Goal: Navigation & Orientation: Find specific page/section

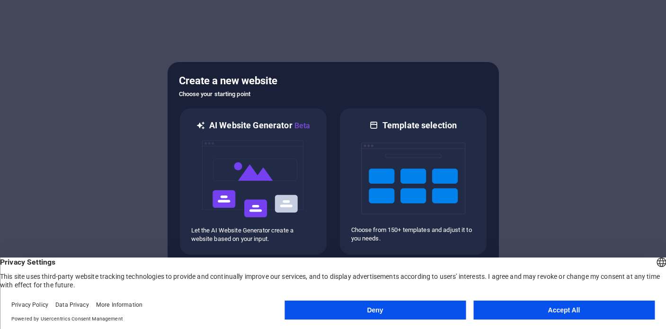
click at [584, 314] on button "Accept All" at bounding box center [563, 310] width 181 height 19
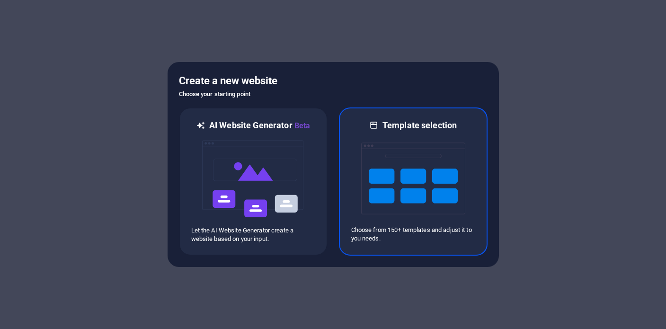
click at [411, 197] on img at bounding box center [413, 178] width 104 height 95
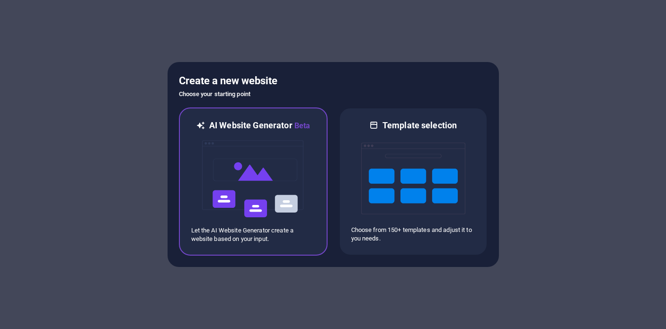
click at [295, 189] on img at bounding box center [253, 179] width 104 height 95
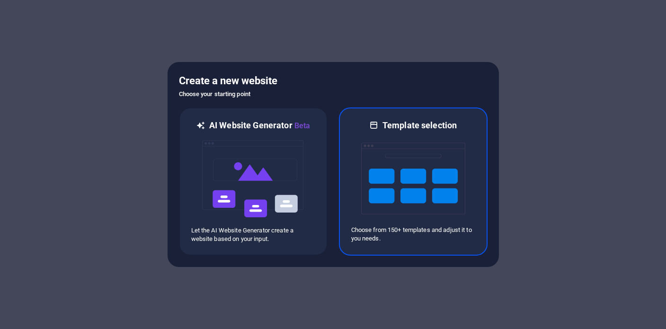
click at [402, 144] on img at bounding box center [413, 178] width 104 height 95
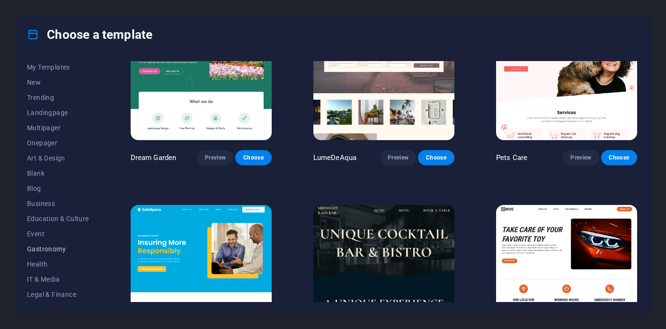
scroll to position [19, 0]
click at [55, 244] on span "Gastronomy" at bounding box center [58, 246] width 62 height 8
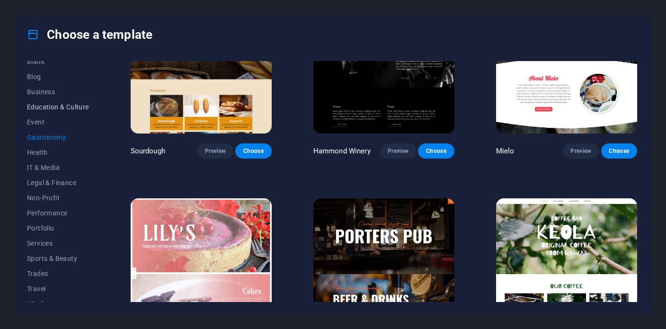
scroll to position [138, 0]
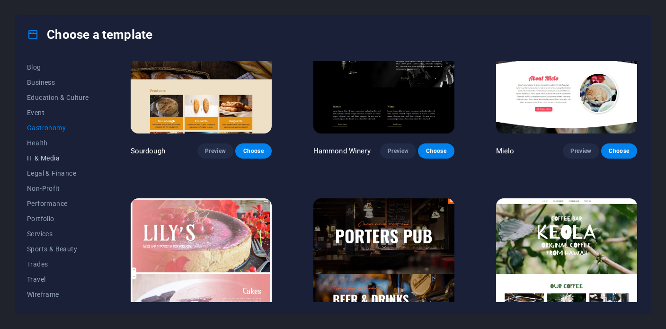
click at [40, 160] on span "IT & Media" at bounding box center [58, 158] width 62 height 8
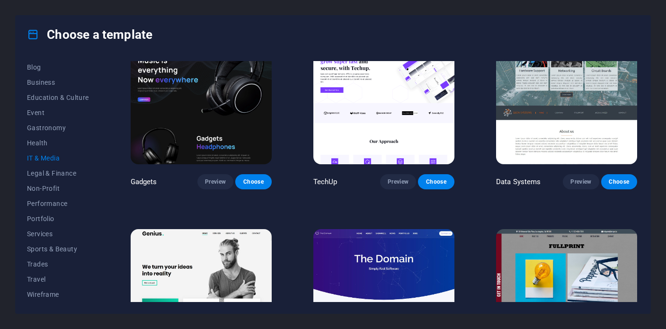
scroll to position [226, 0]
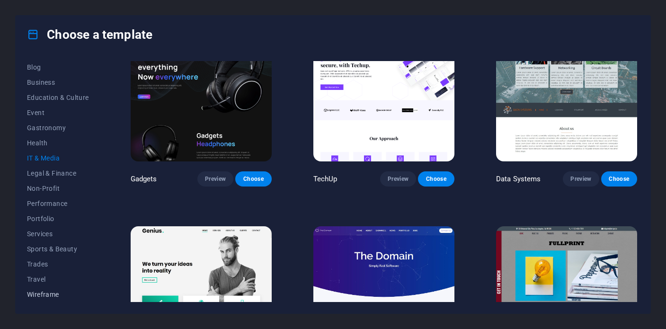
click at [50, 295] on span "Wireframe" at bounding box center [58, 295] width 62 height 8
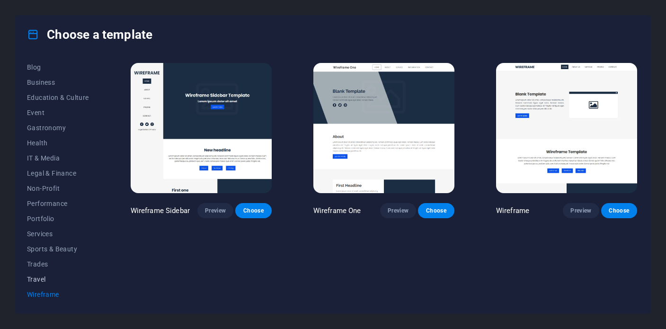
click at [42, 282] on span "Travel" at bounding box center [58, 280] width 62 height 8
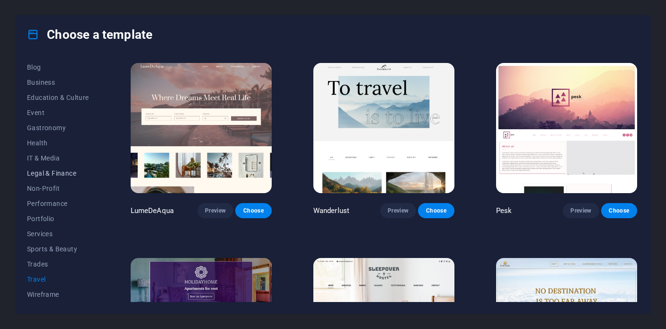
click at [59, 176] on span "Legal & Finance" at bounding box center [58, 173] width 62 height 8
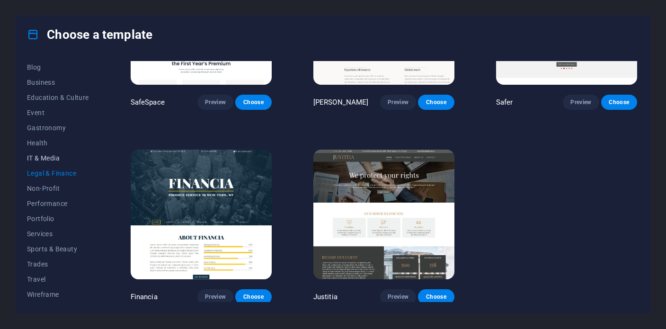
scroll to position [115, 0]
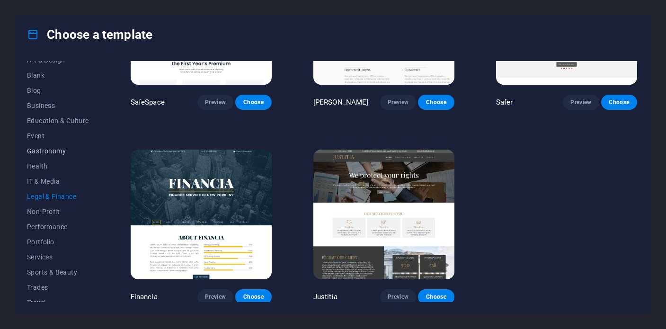
click at [43, 153] on span "Gastronomy" at bounding box center [58, 151] width 62 height 8
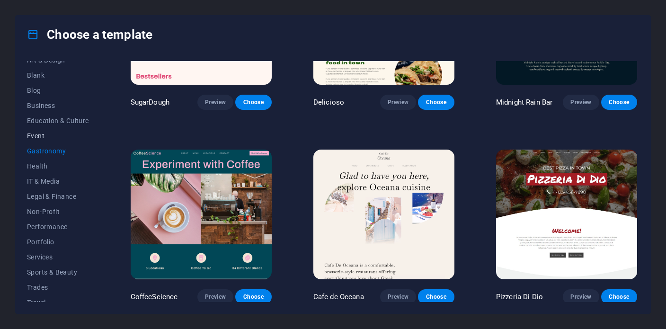
click at [38, 131] on button "Event" at bounding box center [58, 135] width 62 height 15
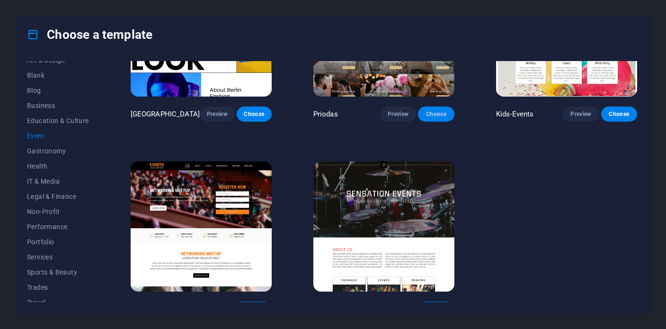
scroll to position [302, 0]
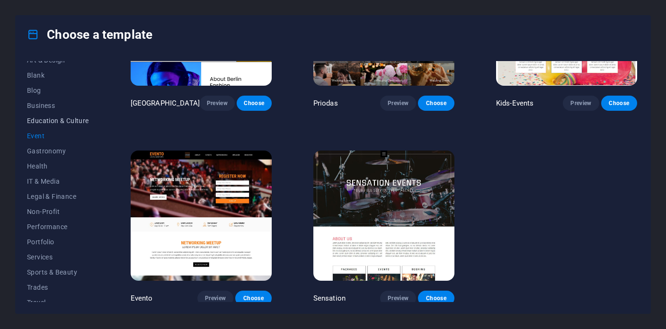
click at [44, 125] on button "Education & Culture" at bounding box center [58, 120] width 62 height 15
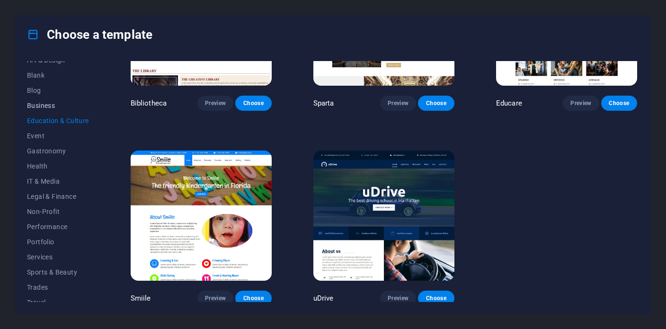
click at [36, 104] on span "Business" at bounding box center [58, 106] width 62 height 8
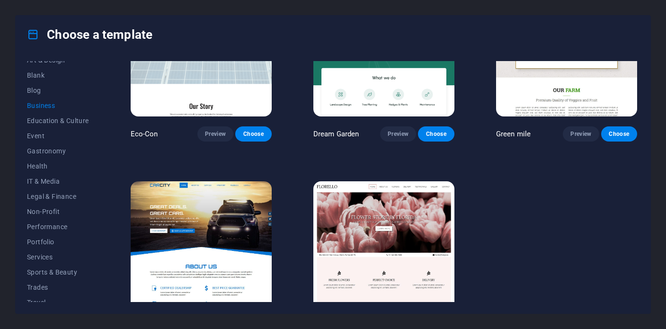
scroll to position [108, 0]
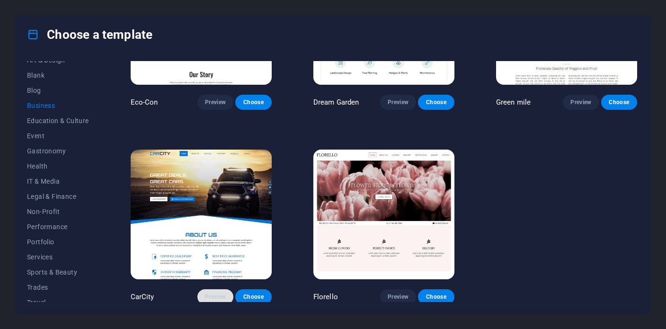
click at [221, 295] on span "Preview" at bounding box center [215, 297] width 21 height 8
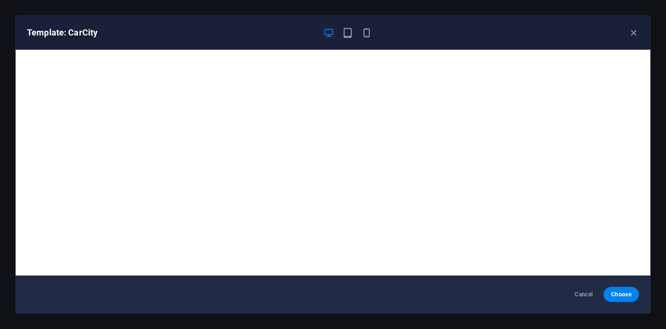
click at [341, 31] on div at bounding box center [347, 32] width 49 height 11
click at [351, 36] on icon "button" at bounding box center [347, 32] width 11 height 11
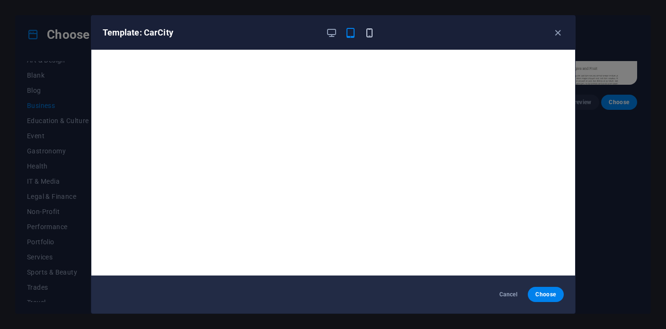
click at [370, 31] on icon "button" at bounding box center [369, 32] width 11 height 11
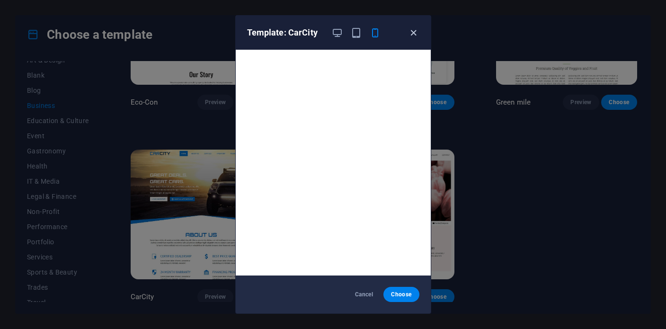
click at [411, 33] on icon "button" at bounding box center [413, 32] width 11 height 11
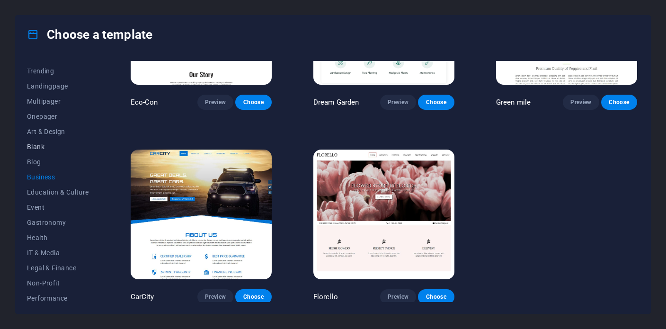
scroll to position [41, 0]
click at [35, 163] on span "Blog" at bounding box center [58, 164] width 62 height 8
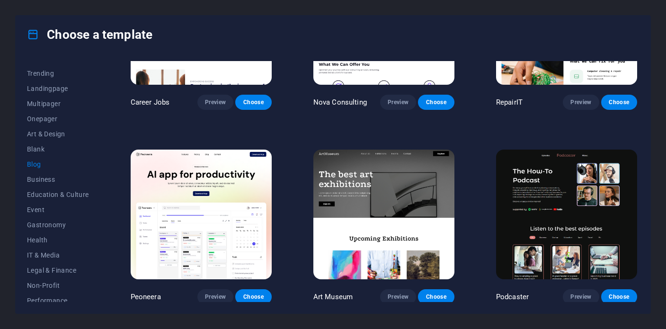
scroll to position [0, 0]
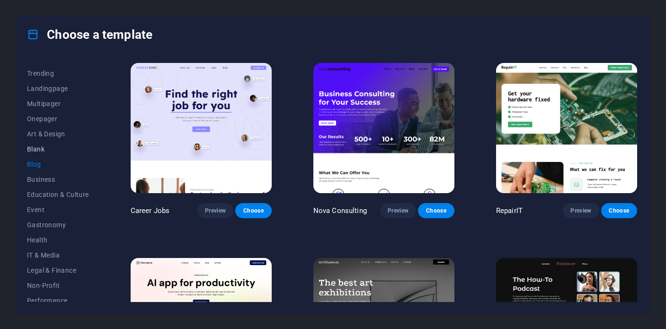
click at [38, 150] on span "Blank" at bounding box center [58, 149] width 62 height 8
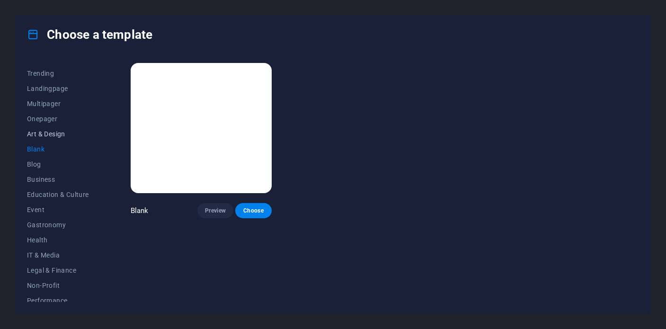
click at [56, 138] on button "Art & Design" at bounding box center [58, 133] width 62 height 15
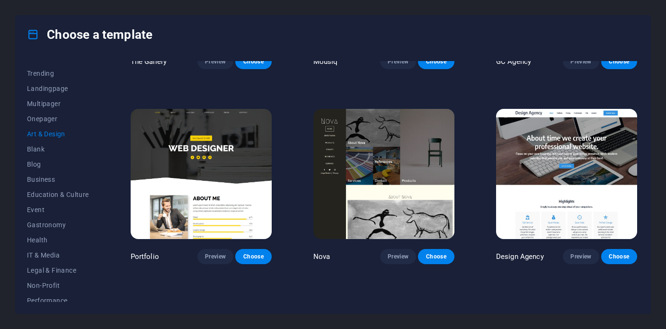
scroll to position [481, 0]
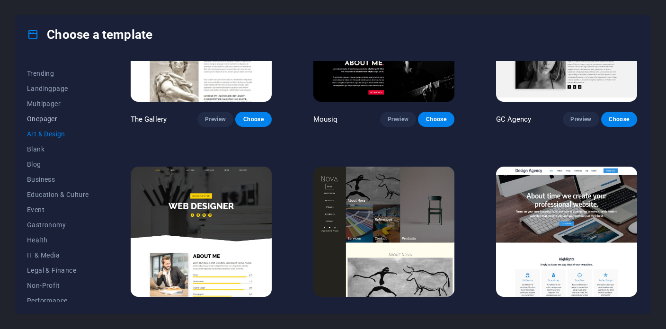
click at [51, 118] on span "Onepager" at bounding box center [58, 119] width 62 height 8
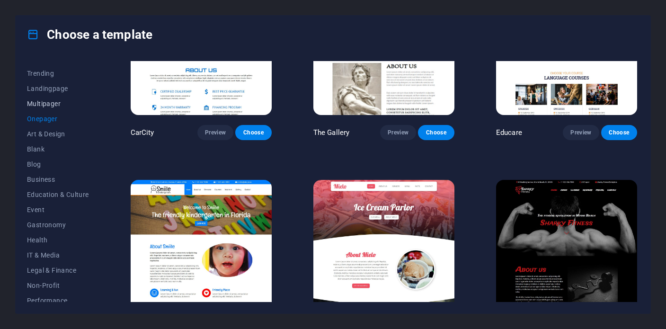
click at [48, 105] on span "Multipager" at bounding box center [58, 104] width 62 height 8
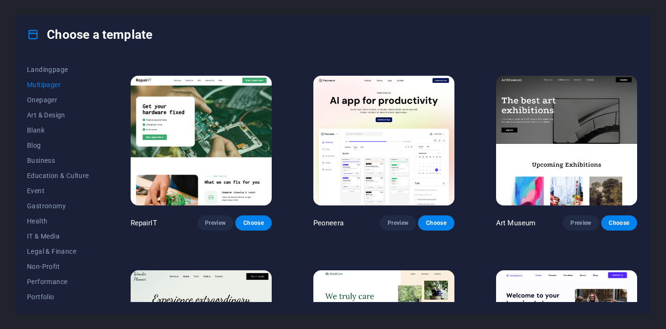
scroll to position [193, 0]
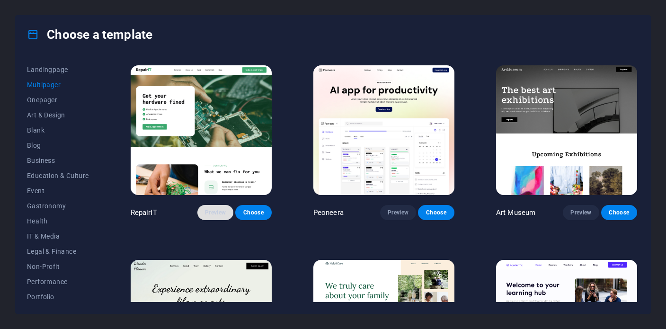
click at [215, 213] on span "Preview" at bounding box center [215, 213] width 21 height 8
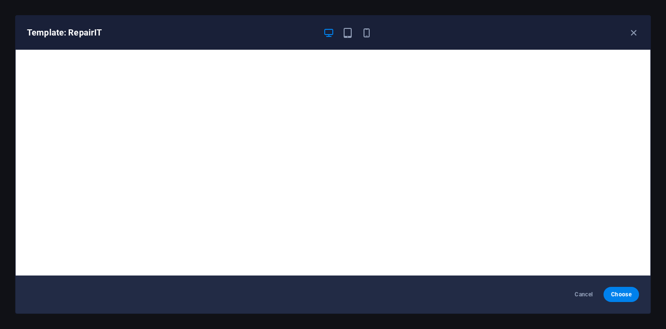
scroll to position [2, 0]
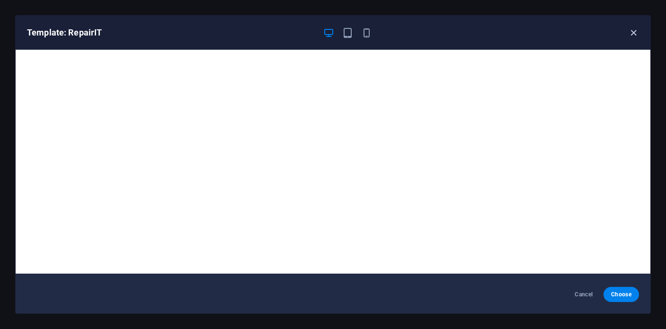
click at [636, 34] on icon "button" at bounding box center [633, 32] width 11 height 11
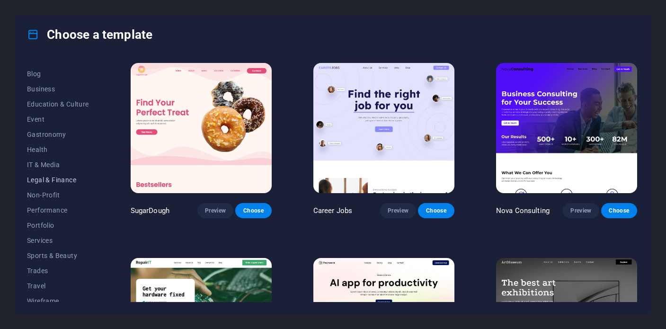
scroll to position [138, 0]
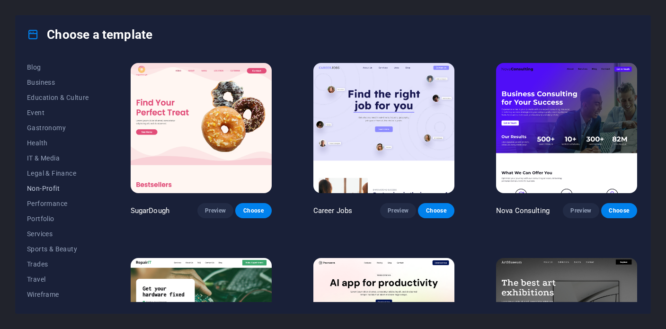
click at [53, 187] on span "Non-Profit" at bounding box center [58, 189] width 62 height 8
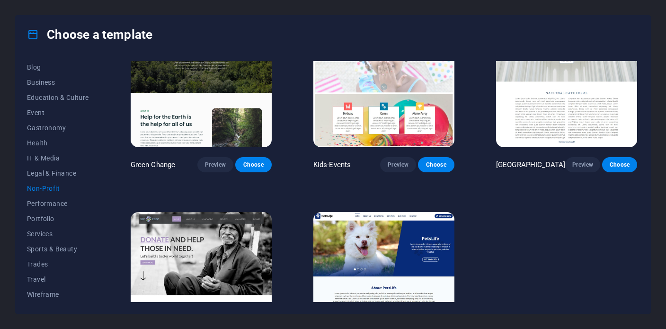
scroll to position [0, 0]
